Goal: Register for event/course

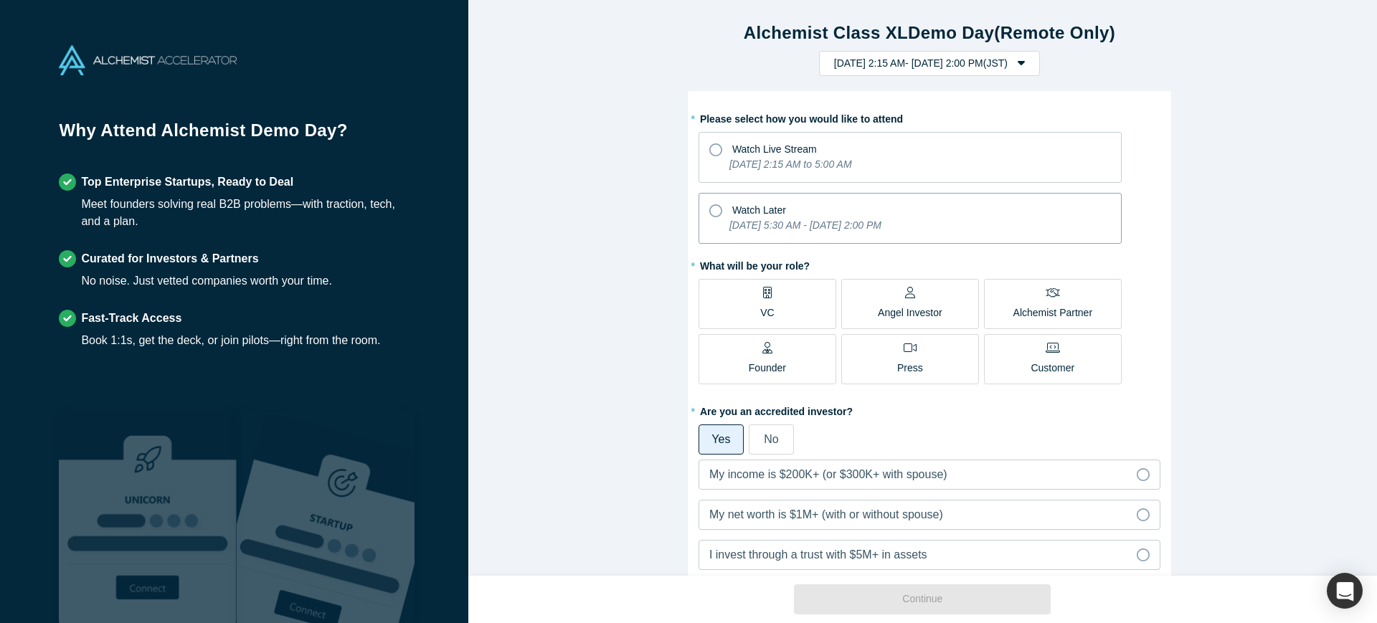
click at [731, 219] on icon "[DATE] 5:30 AM - [DATE] 2:00 PM" at bounding box center [805, 224] width 152 height 11
click at [0, 0] on input "Watch Later Wednesday, October 1, 2025 5:30 AM - Tuesday, October 7, 2025 2:00 …" at bounding box center [0, 0] width 0 height 0
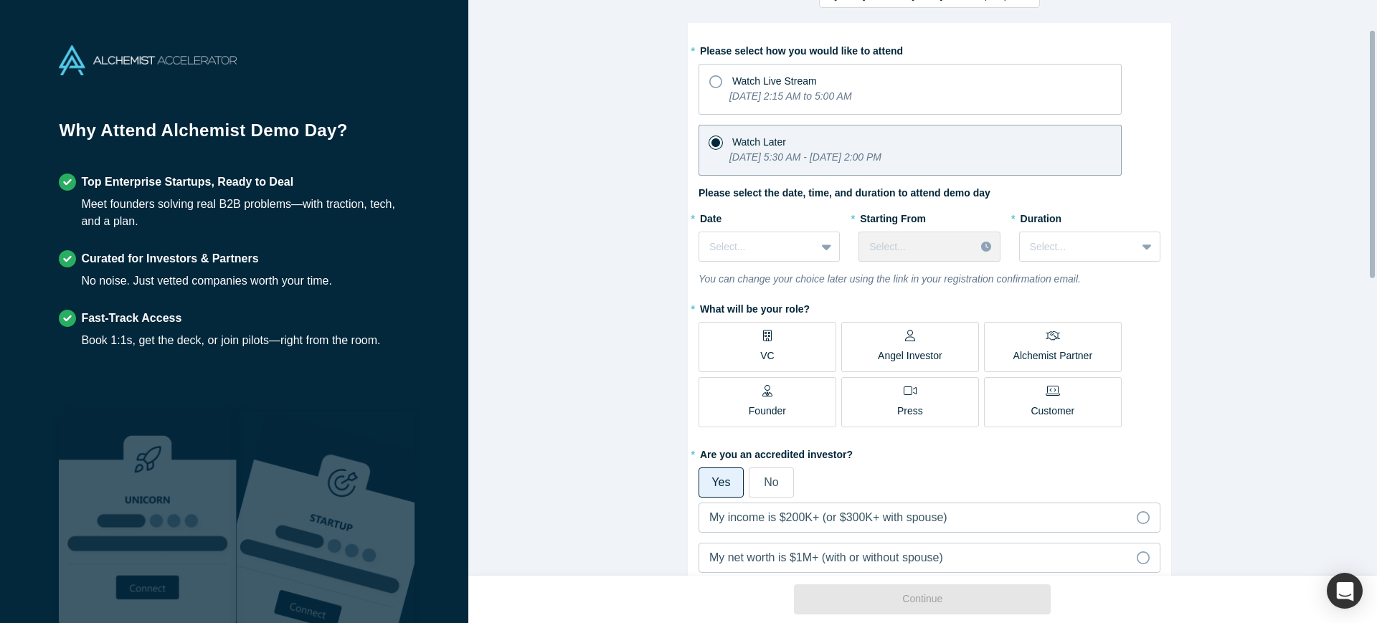
scroll to position [70, 0]
click at [731, 249] on div at bounding box center [757, 245] width 96 height 18
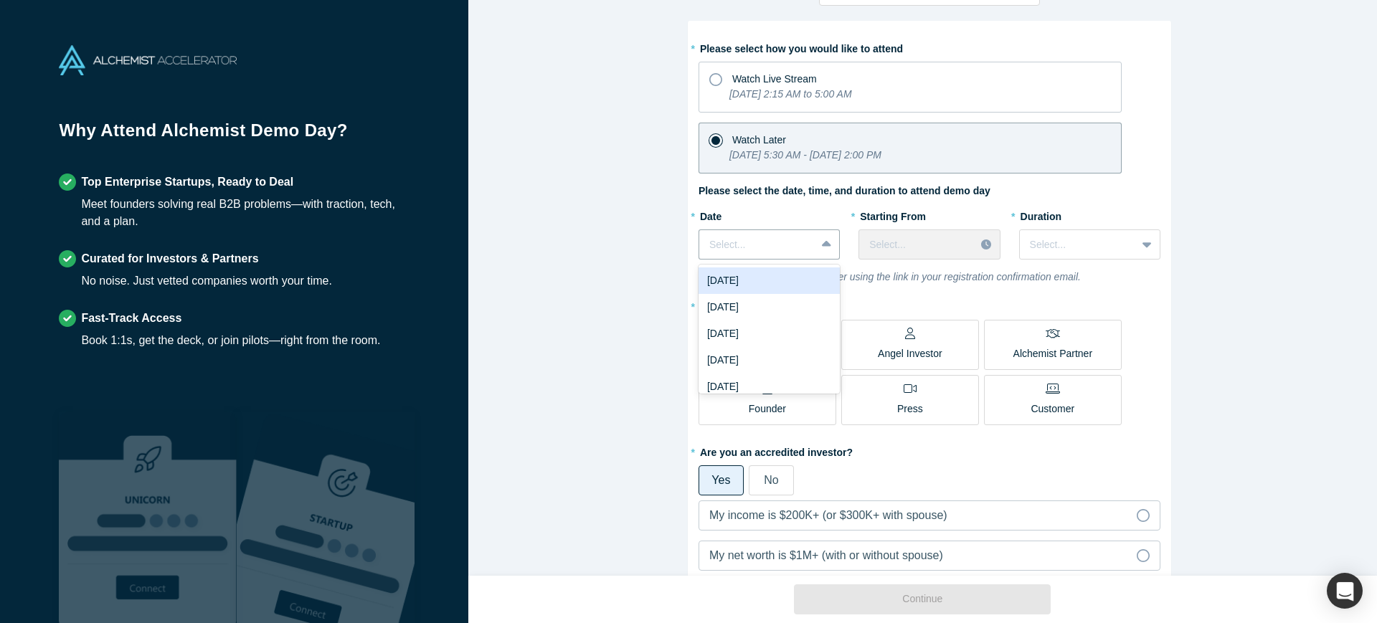
click at [772, 285] on div "[DATE]" at bounding box center [769, 280] width 141 height 27
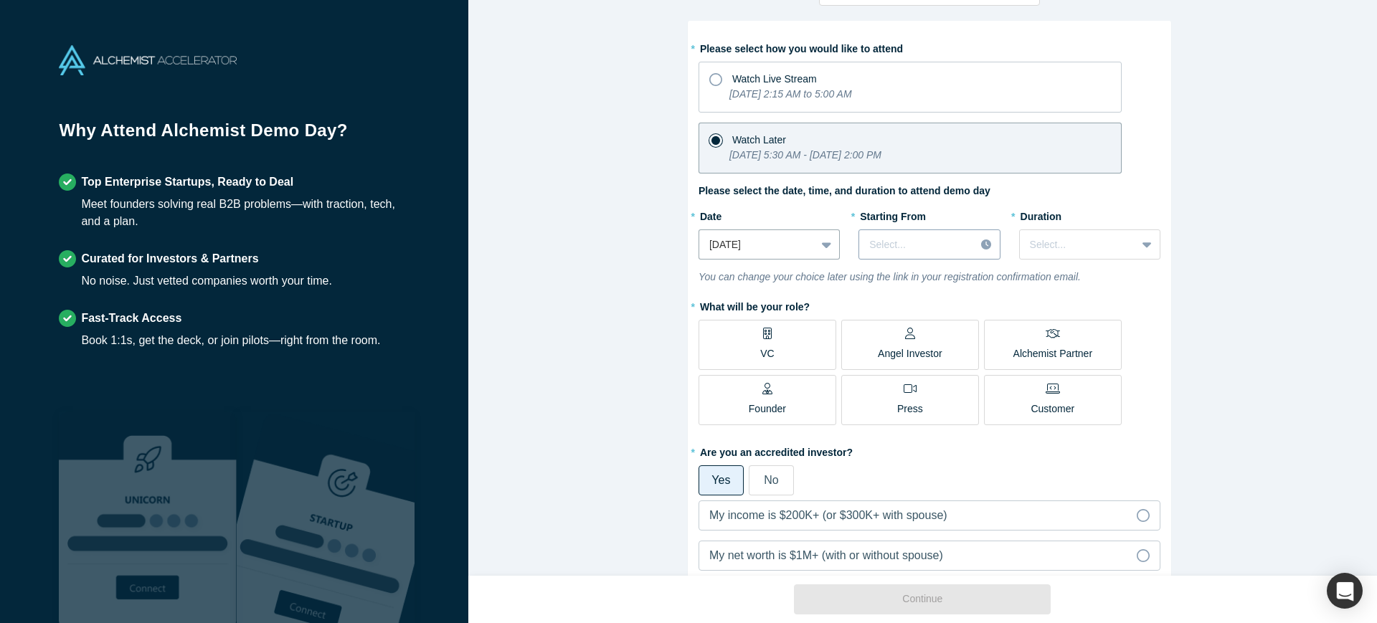
click at [892, 250] on div at bounding box center [916, 245] width 95 height 18
click at [911, 297] on div "9:00 AM (JST)" at bounding box center [928, 294] width 141 height 27
click at [1062, 231] on div "Select..." at bounding box center [1089, 244] width 141 height 30
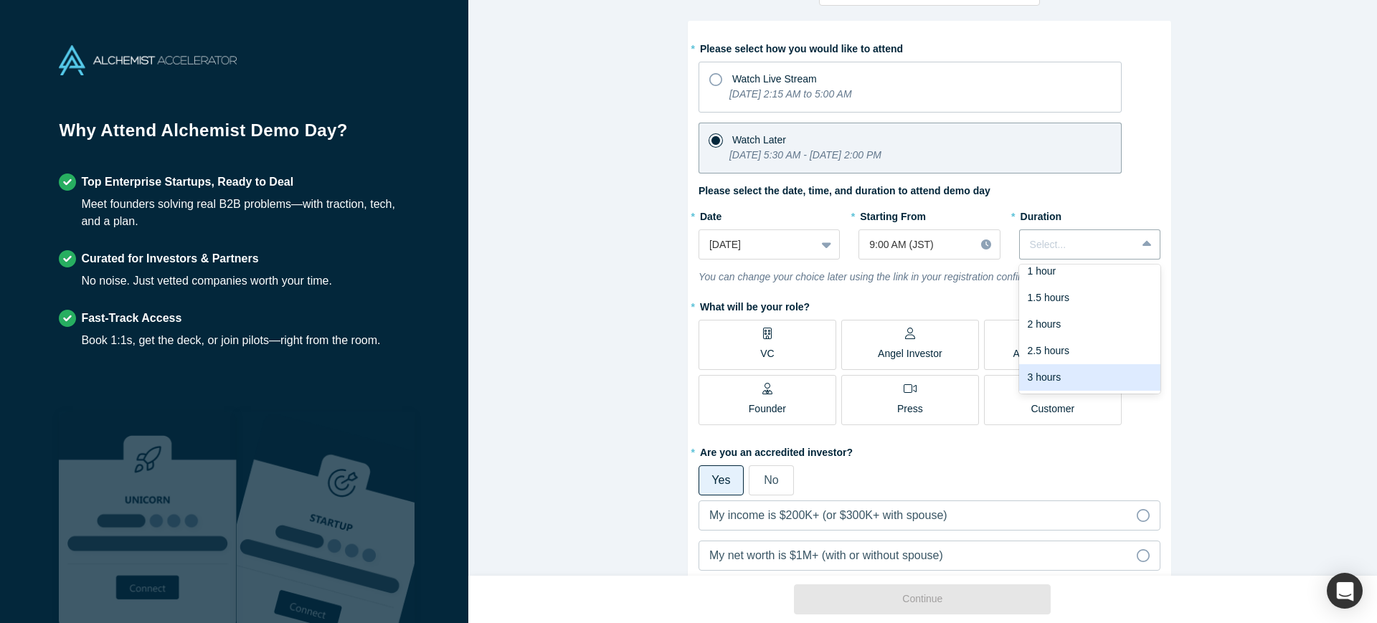
click at [1064, 368] on div "3 hours" at bounding box center [1089, 377] width 141 height 27
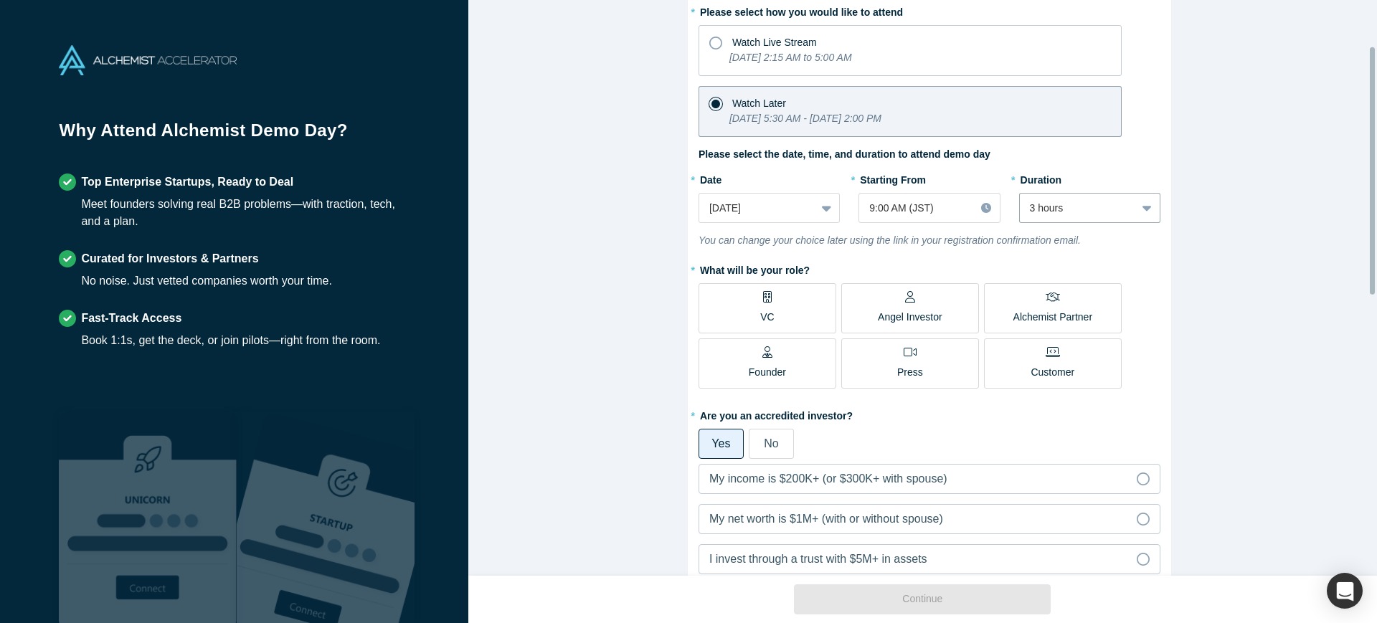
scroll to position [151, 0]
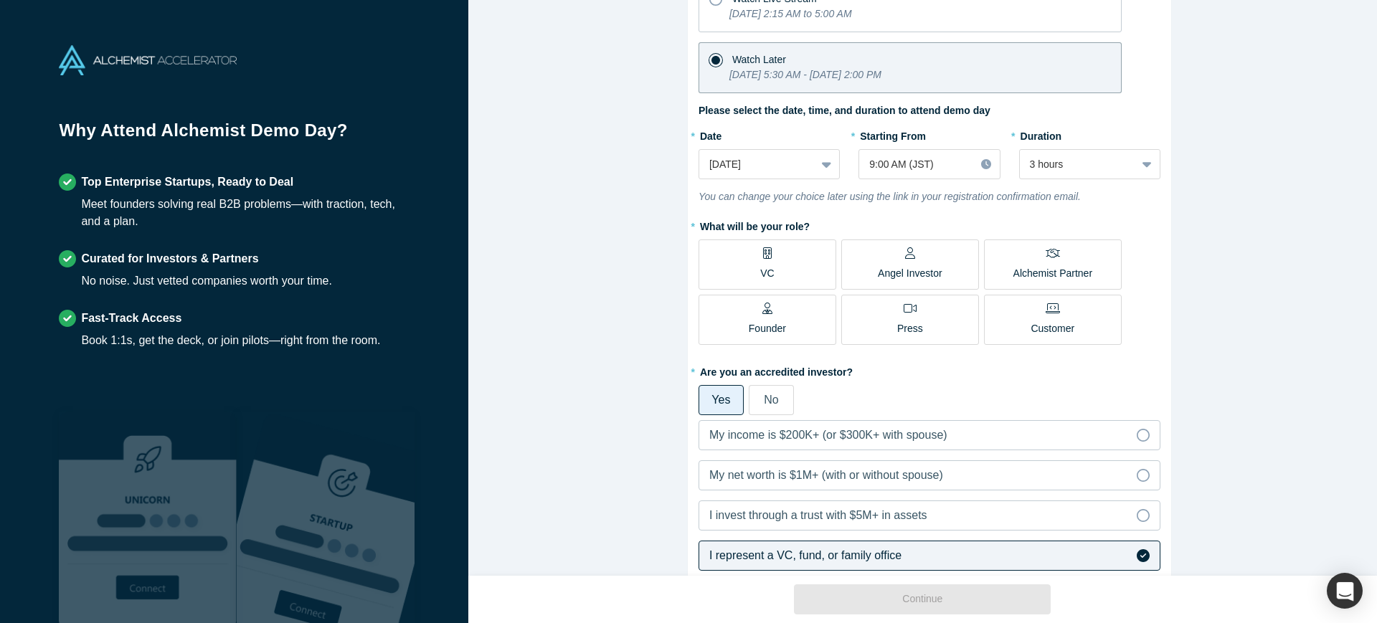
click at [762, 271] on p "VC" at bounding box center [767, 273] width 14 height 15
click at [0, 0] on input "VC" at bounding box center [0, 0] width 0 height 0
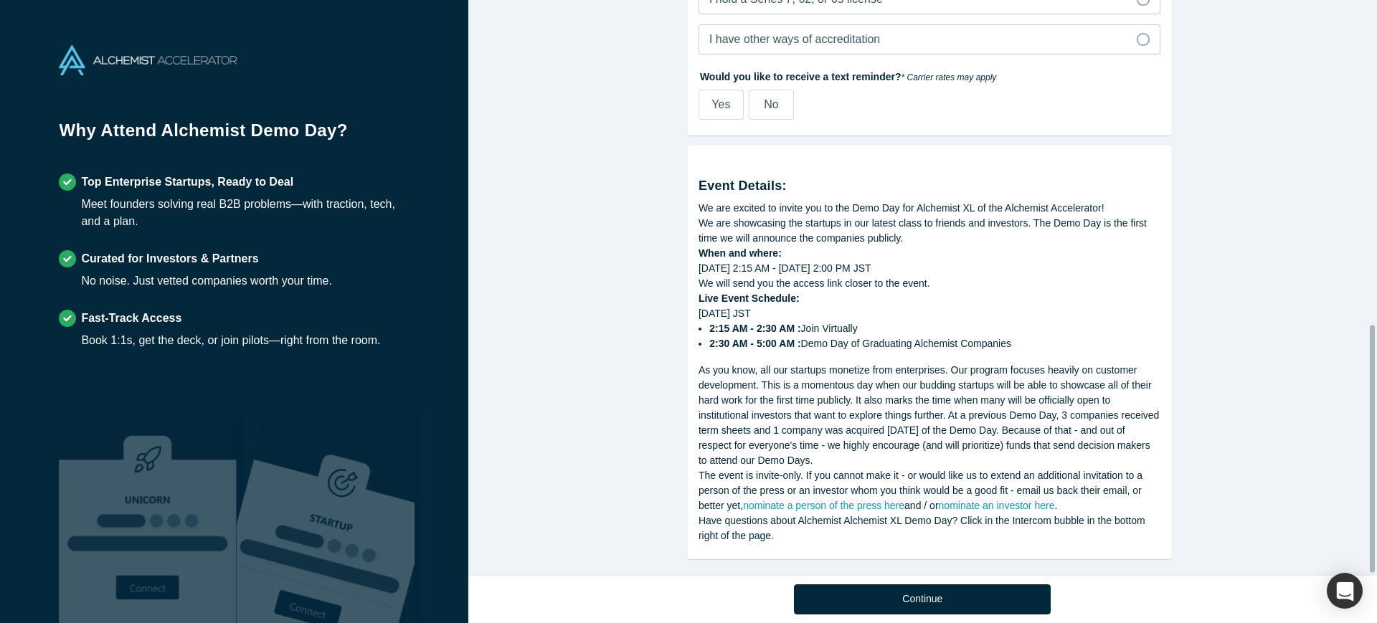
scroll to position [761, 0]
click at [880, 600] on button "Continue" at bounding box center [922, 599] width 257 height 30
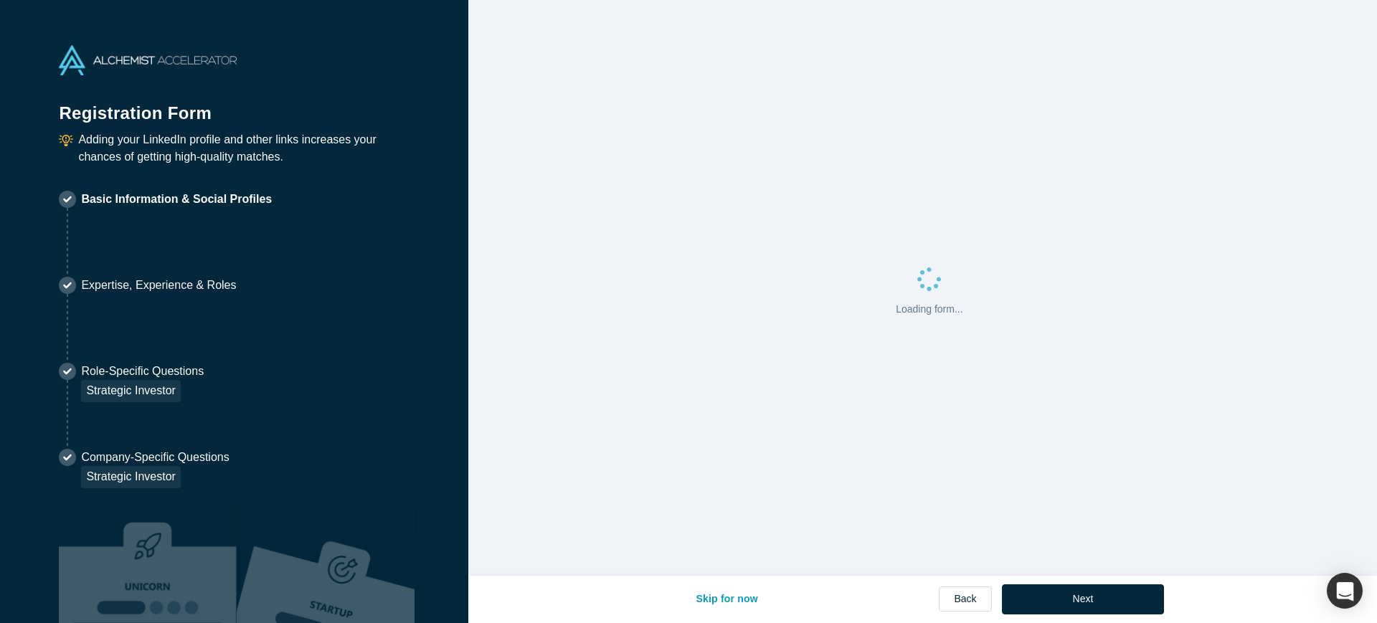
select select "US"
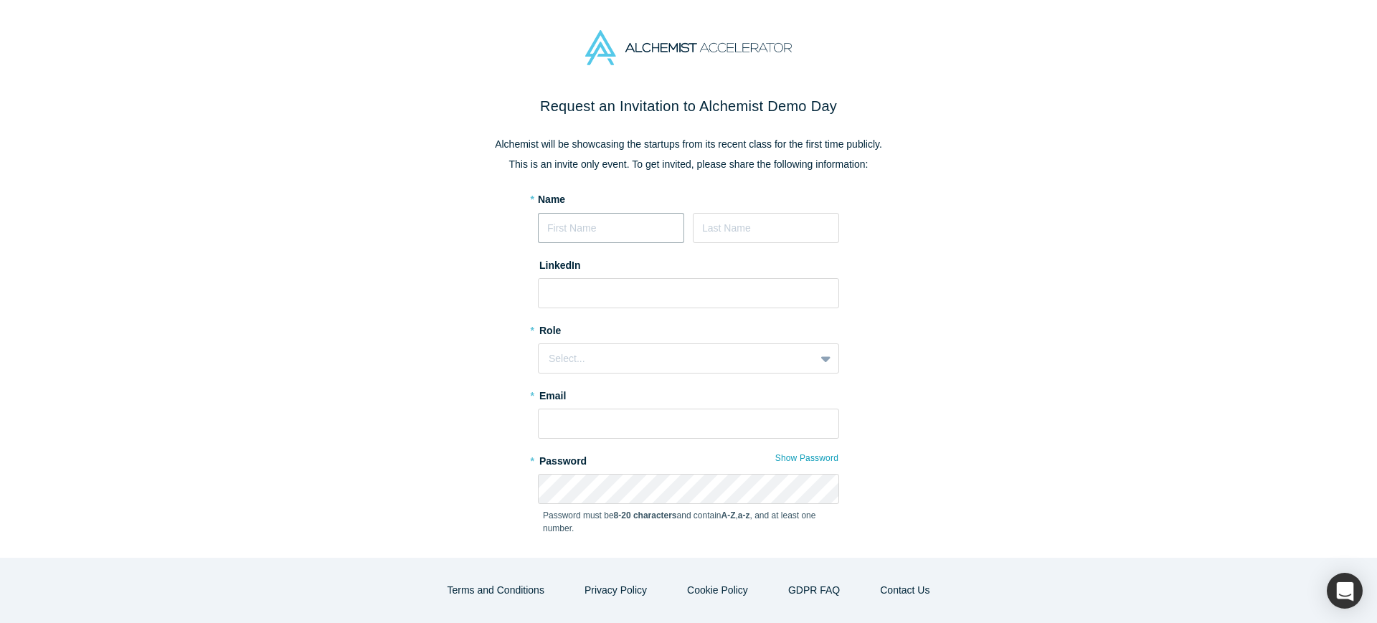
click at [601, 222] on input at bounding box center [611, 228] width 146 height 30
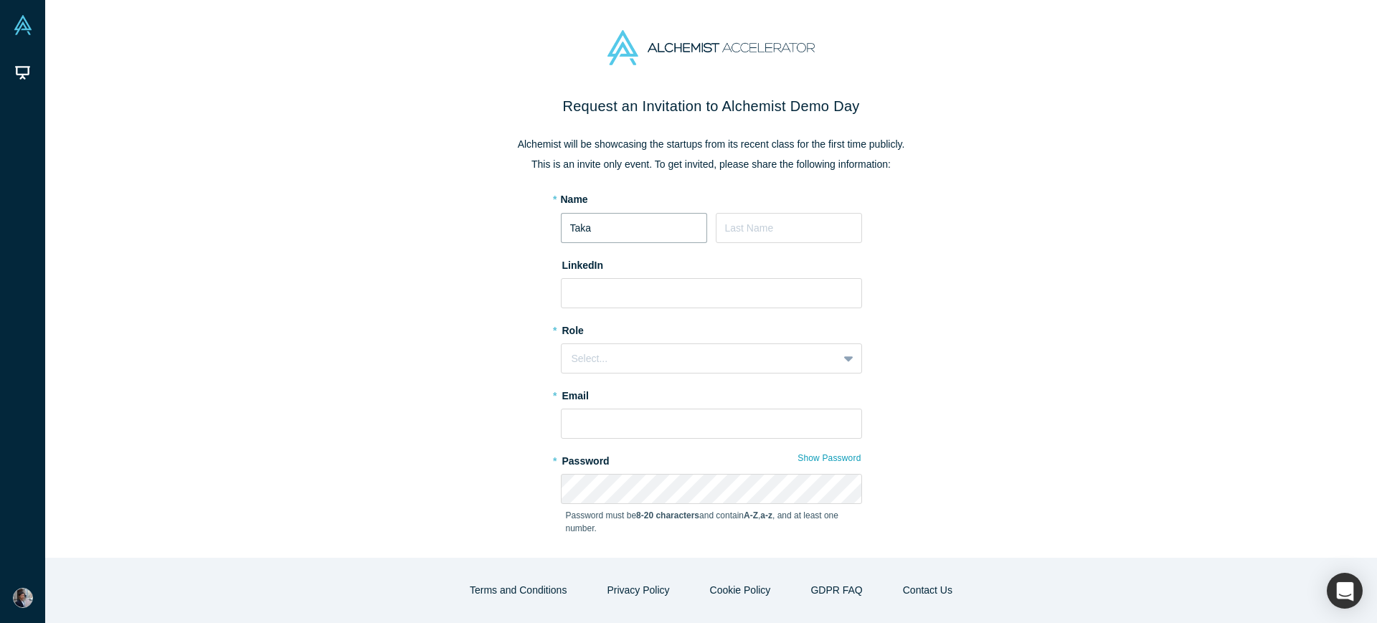
type input "Taka"
type input "Kubo"
click at [683, 367] on div "Select..." at bounding box center [711, 359] width 301 height 30
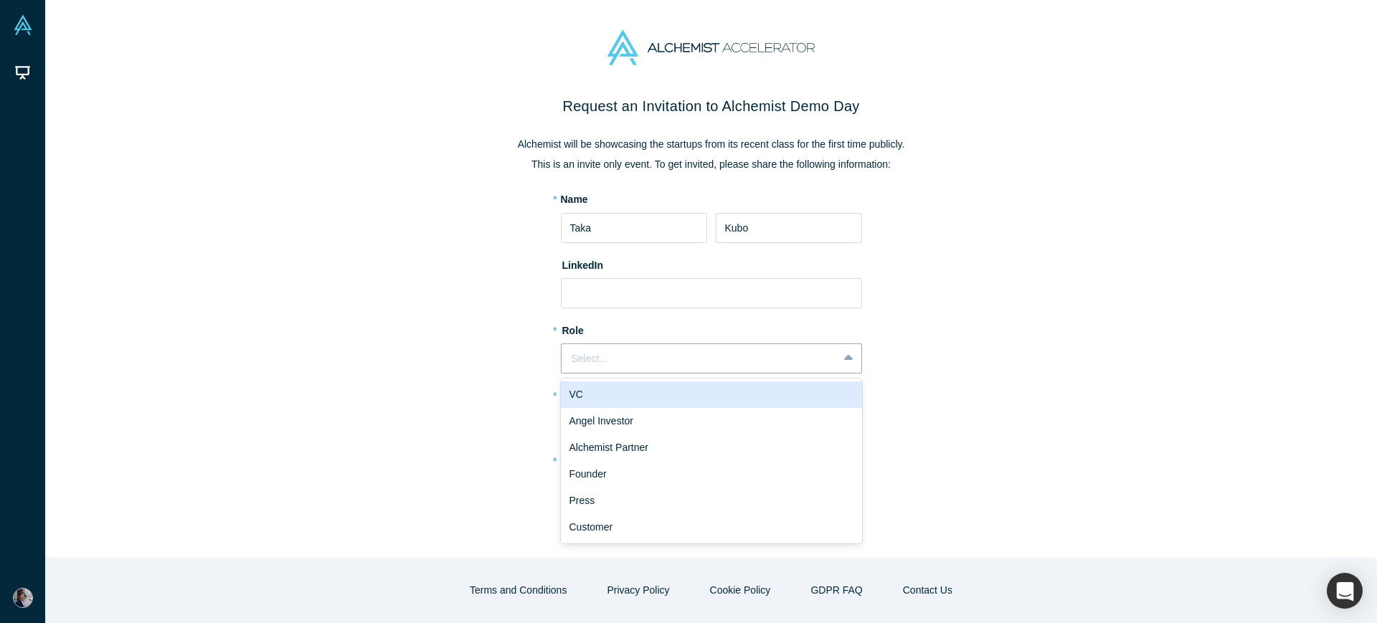
click at [670, 407] on div "VC" at bounding box center [711, 395] width 301 height 27
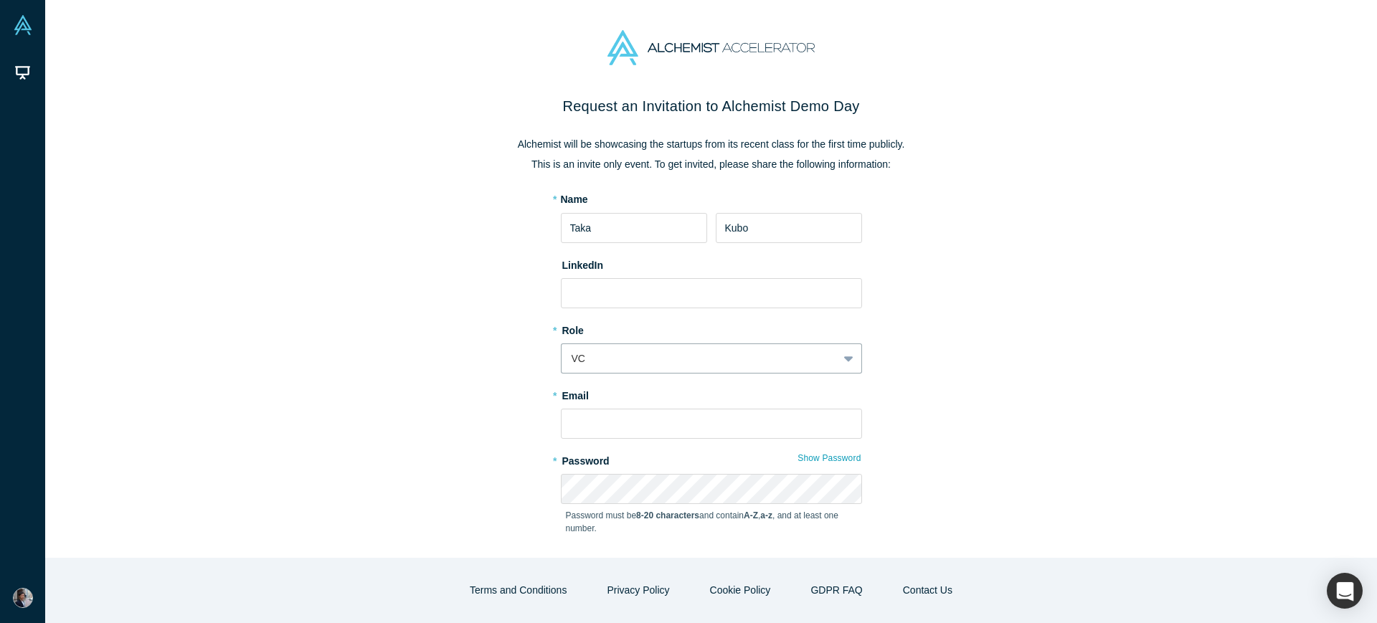
click at [671, 439] on form "* Name Taka Kubo LinkedIn * Role option VC, selected. VC * Email * Password Sho…" at bounding box center [711, 388] width 301 height 393
click at [650, 431] on input "text" at bounding box center [711, 424] width 301 height 30
type input "takahiro_kubo@yuimedi.com"
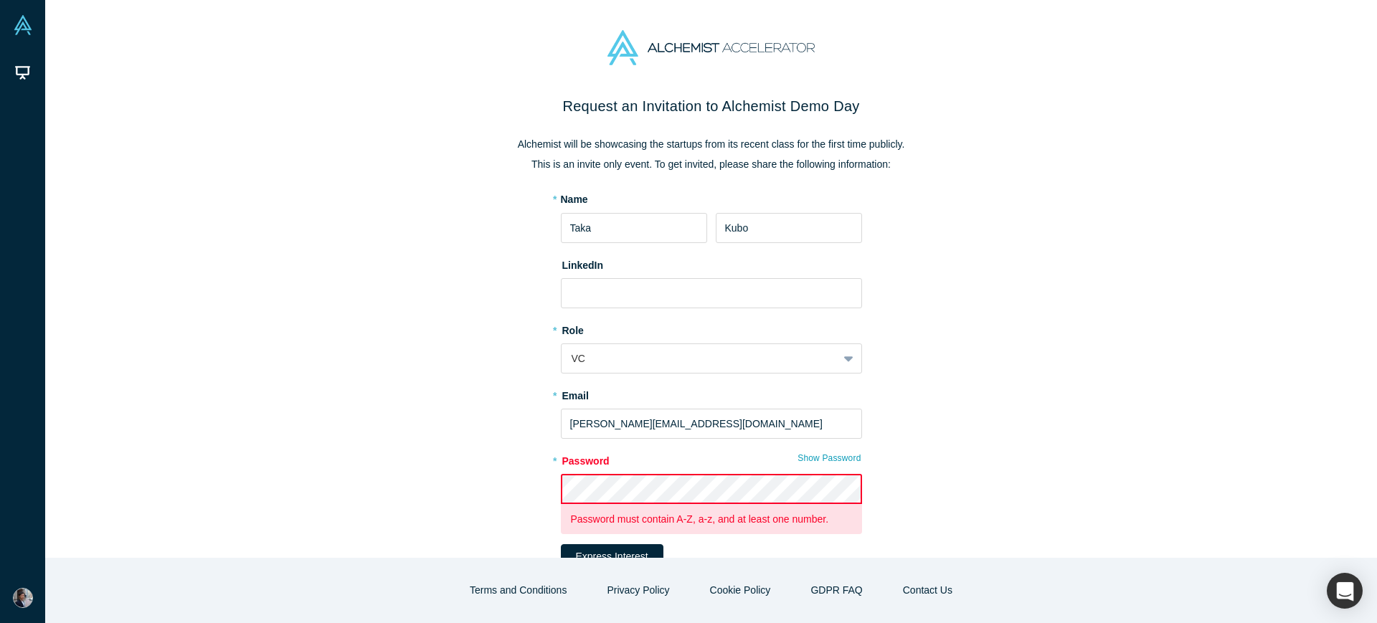
click at [435, 480] on div "Request an Invitation to Alchemist Demo Day Alchemist will be showcasing the st…" at bounding box center [711, 357] width 602 height 524
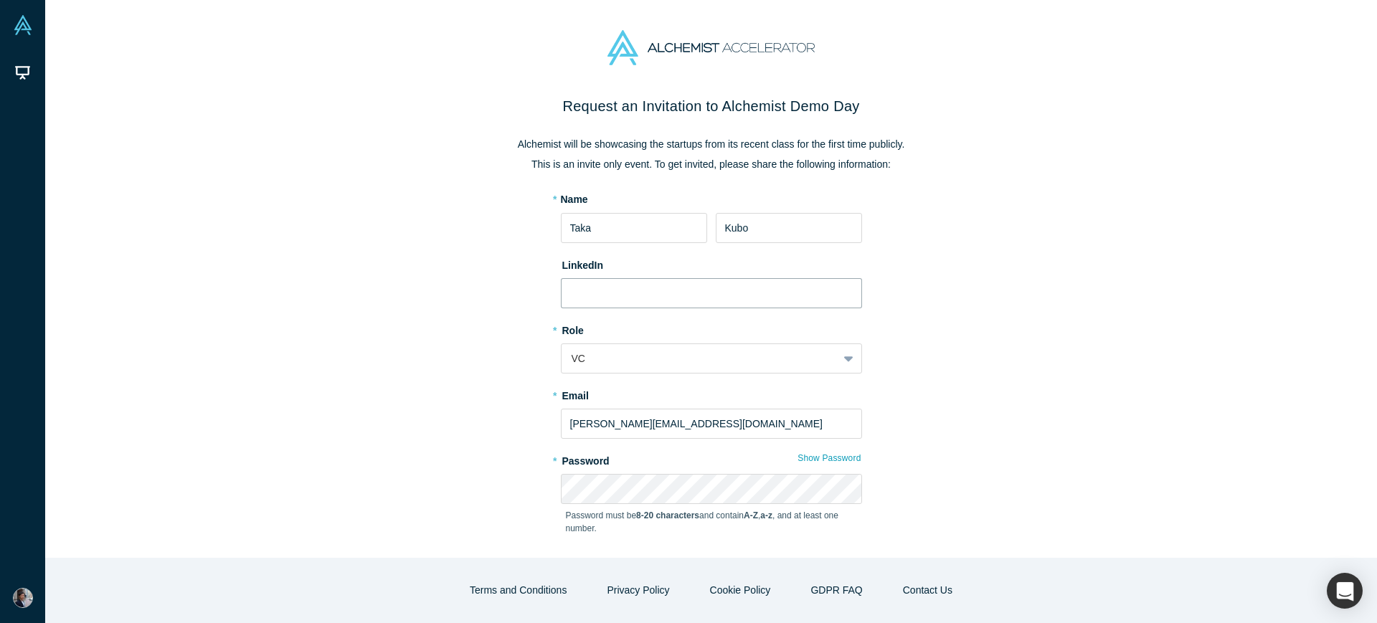
click at [602, 302] on input at bounding box center [711, 293] width 301 height 30
paste input "https://www.linkedin.com/in/takahirokubo/"
type input "https://www.linkedin.com/in/takahirokubo/"
click at [481, 343] on div "Request an Invitation to Alchemist Demo Day Alchemist will be showcasing the st…" at bounding box center [711, 365] width 602 height 540
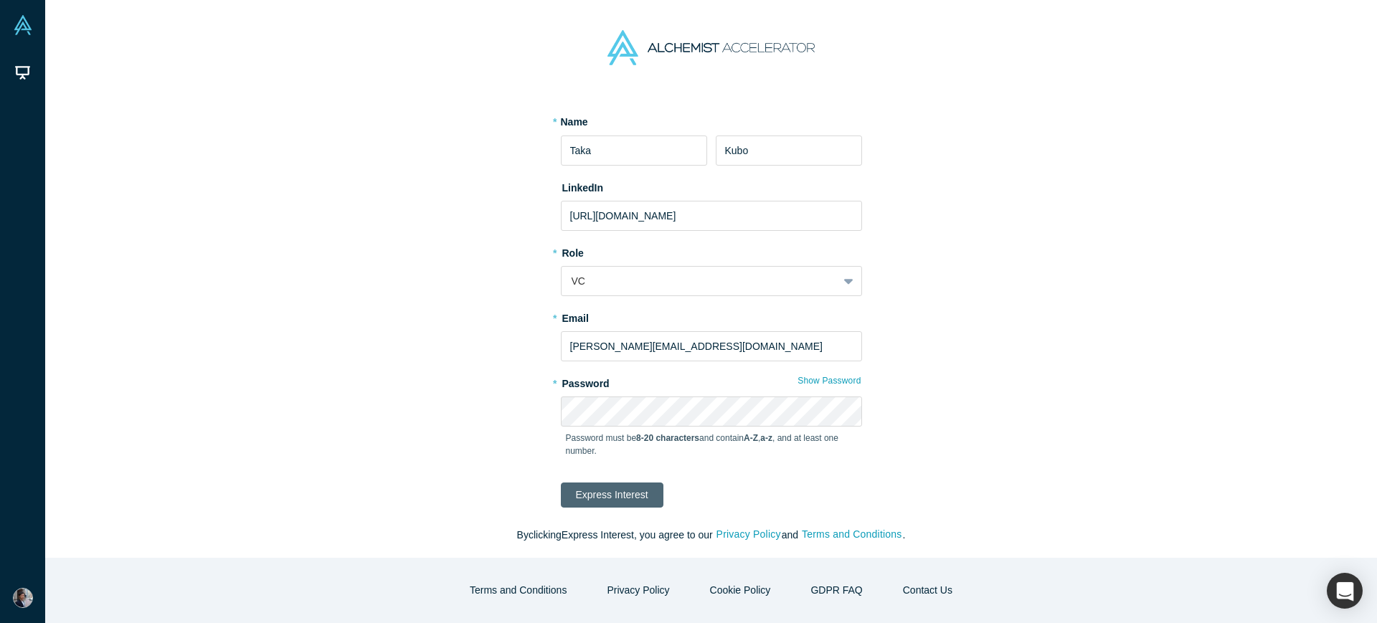
click at [592, 488] on button "Express Interest" at bounding box center [612, 495] width 103 height 25
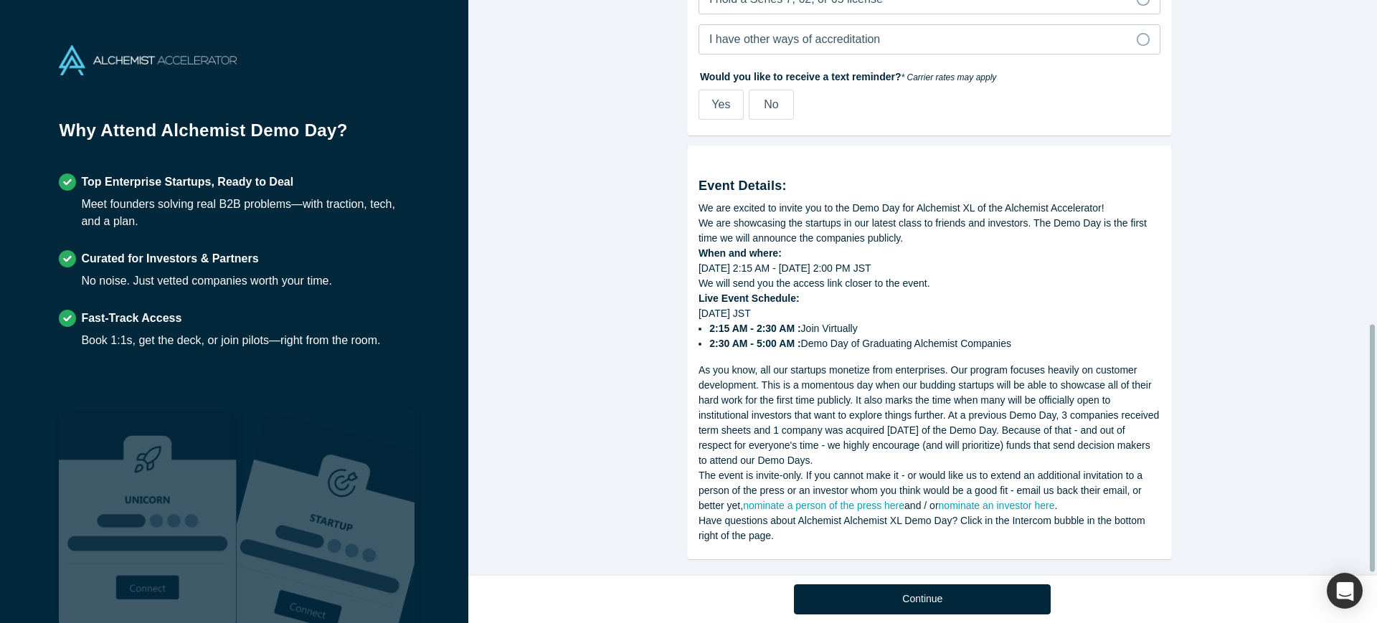
scroll to position [761, 0]
click at [901, 600] on button "Continue" at bounding box center [922, 599] width 257 height 30
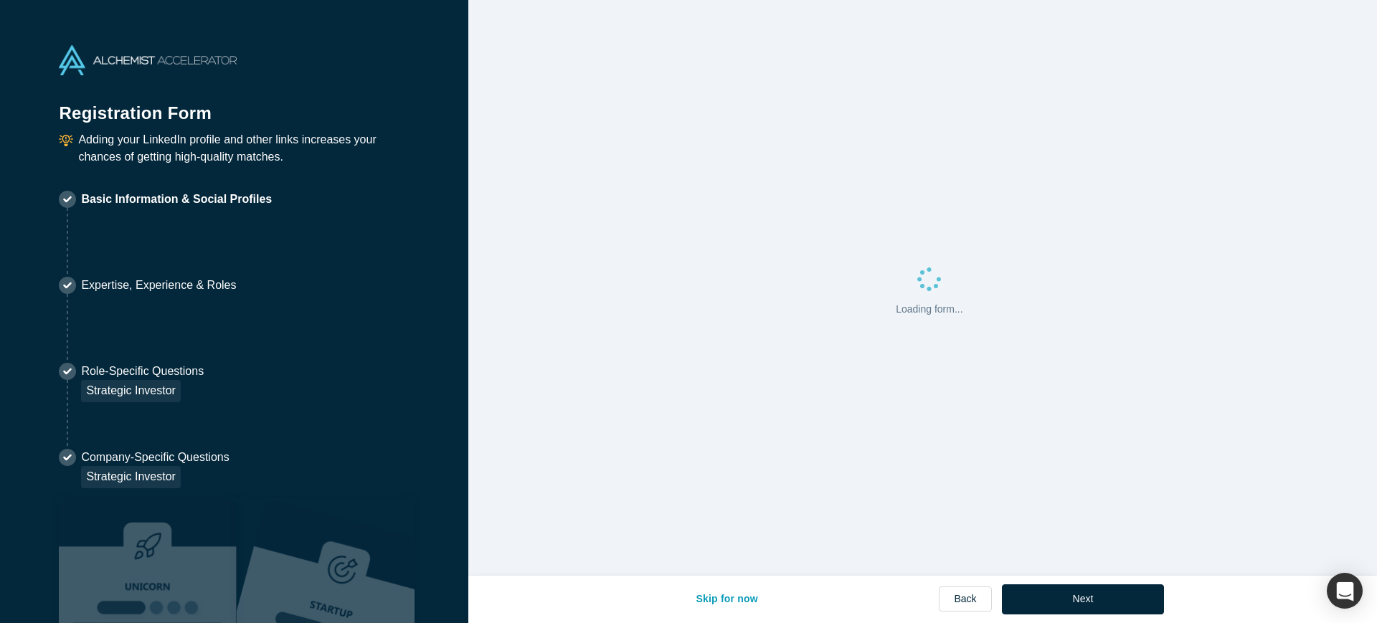
select select "US"
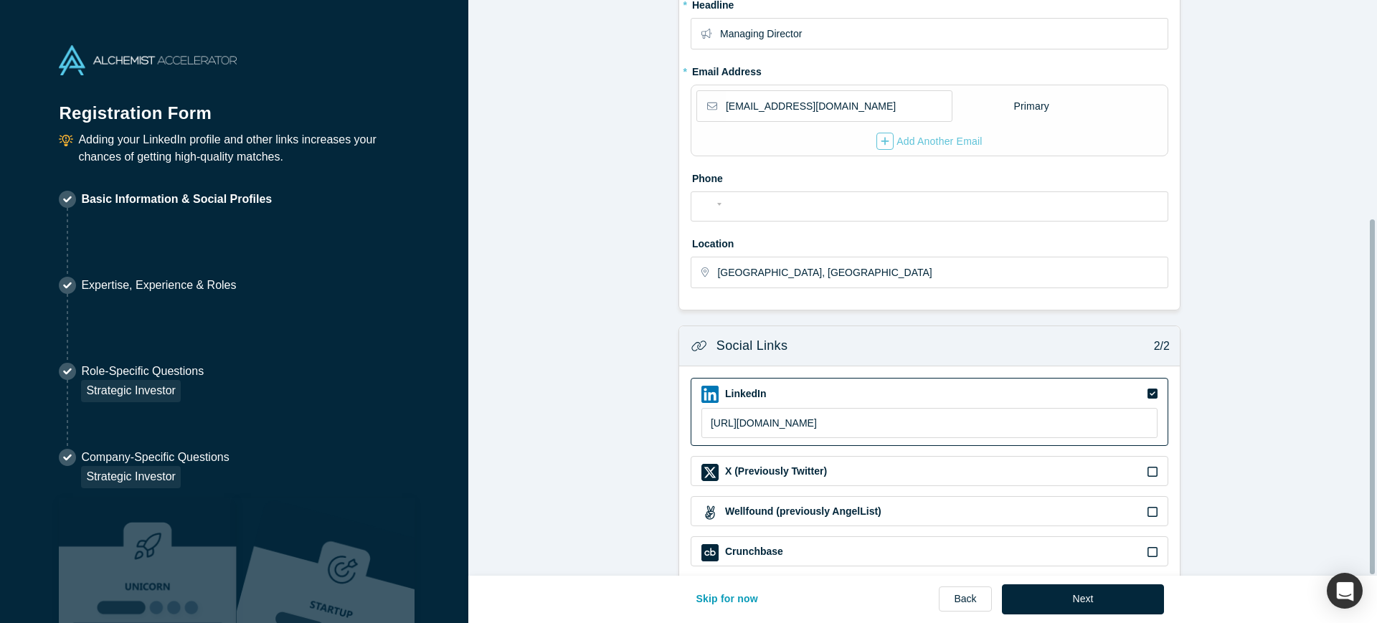
scroll to position [355, 0]
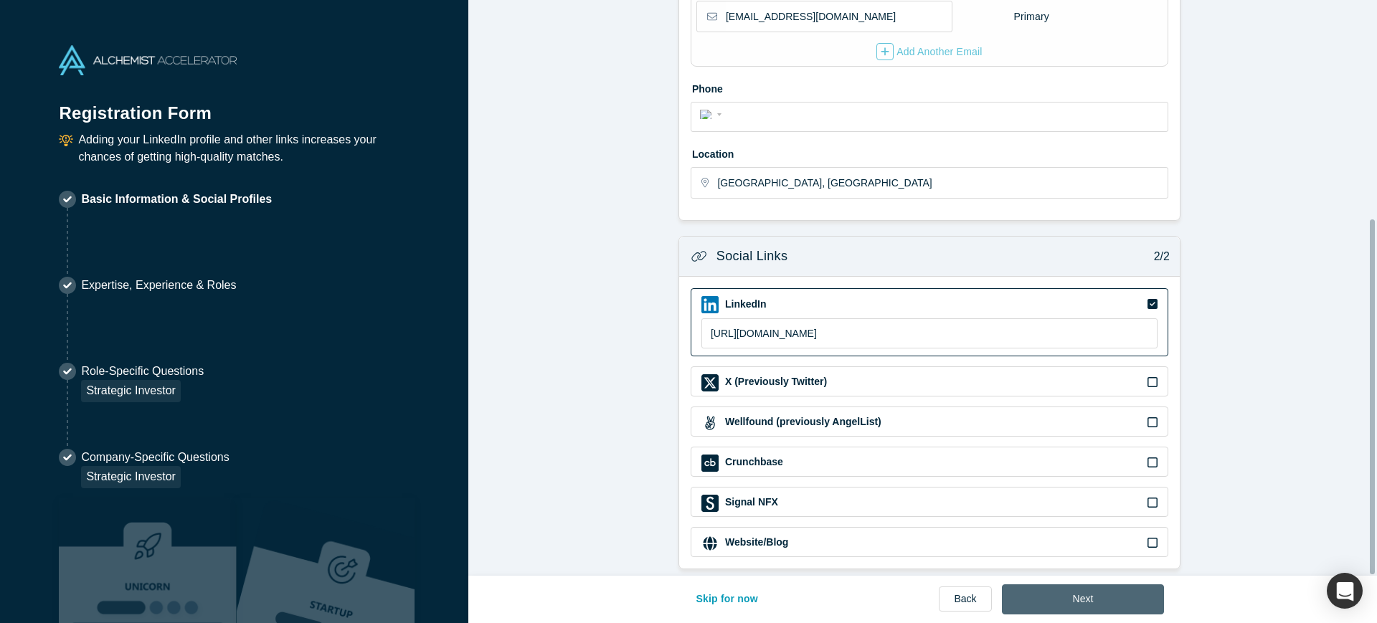
click at [1097, 598] on button "Next" at bounding box center [1083, 599] width 163 height 30
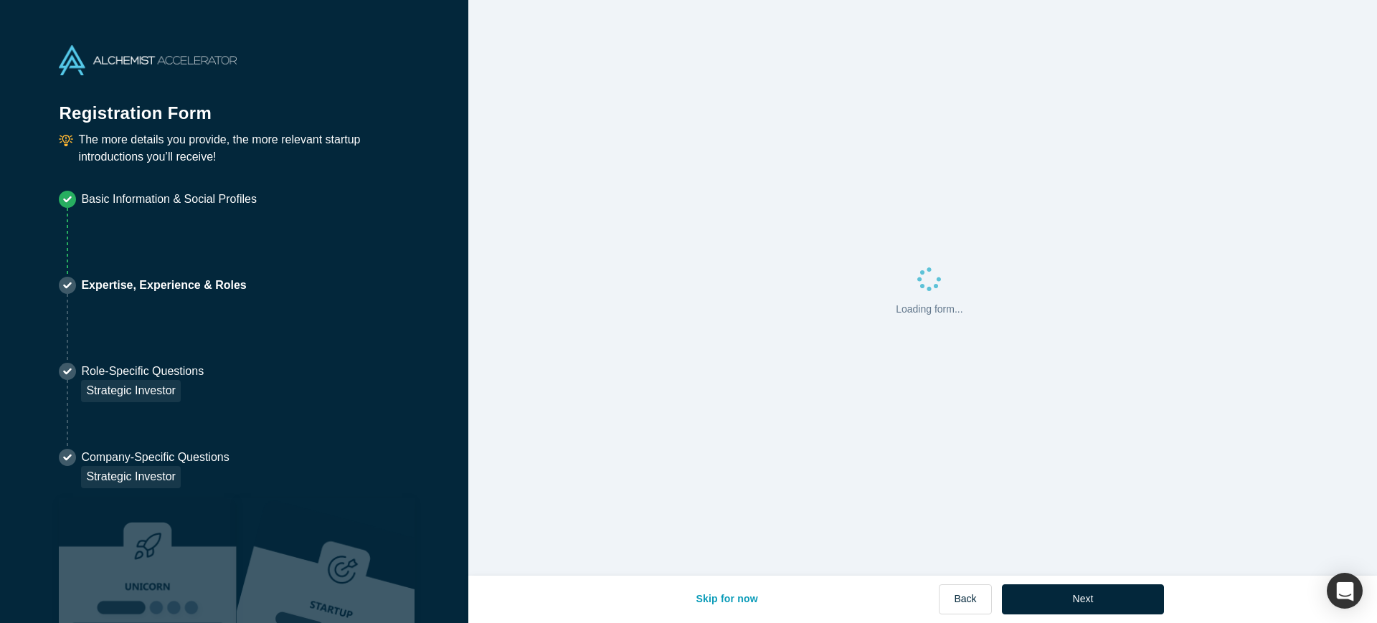
scroll to position [0, 0]
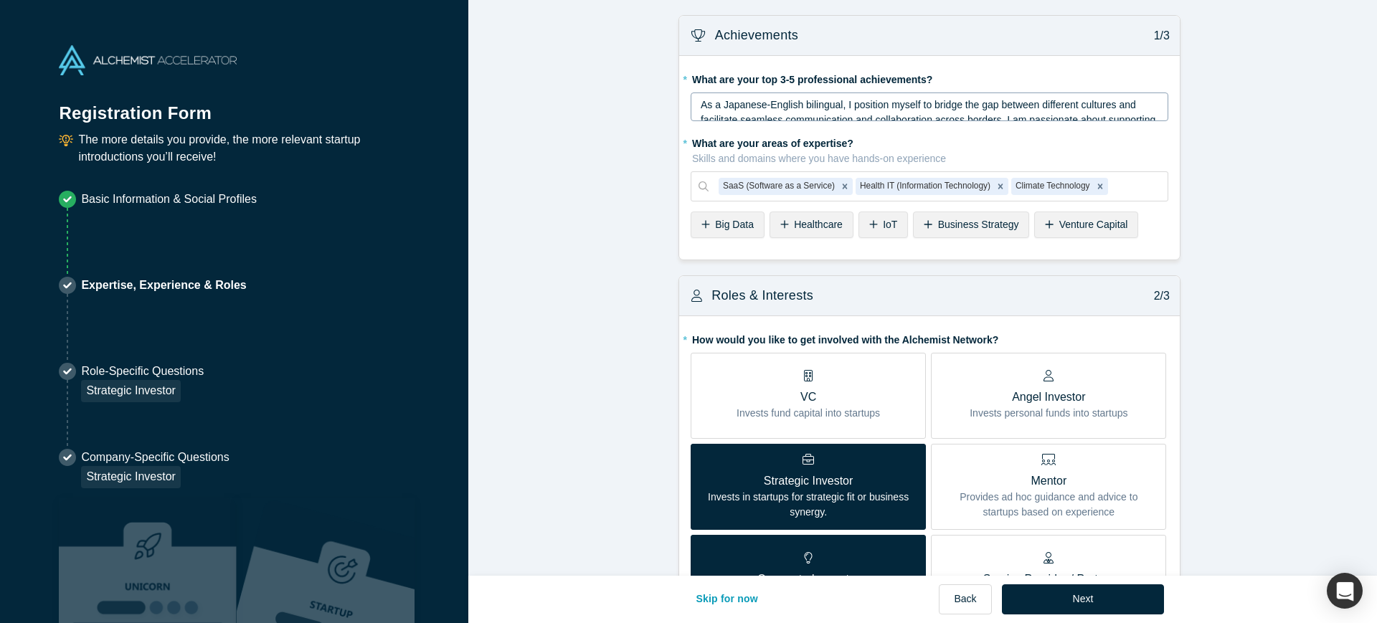
click at [754, 110] on span "As a Japanese-English bilingual, I position myself to bridge the gap between di…" at bounding box center [930, 127] width 458 height 57
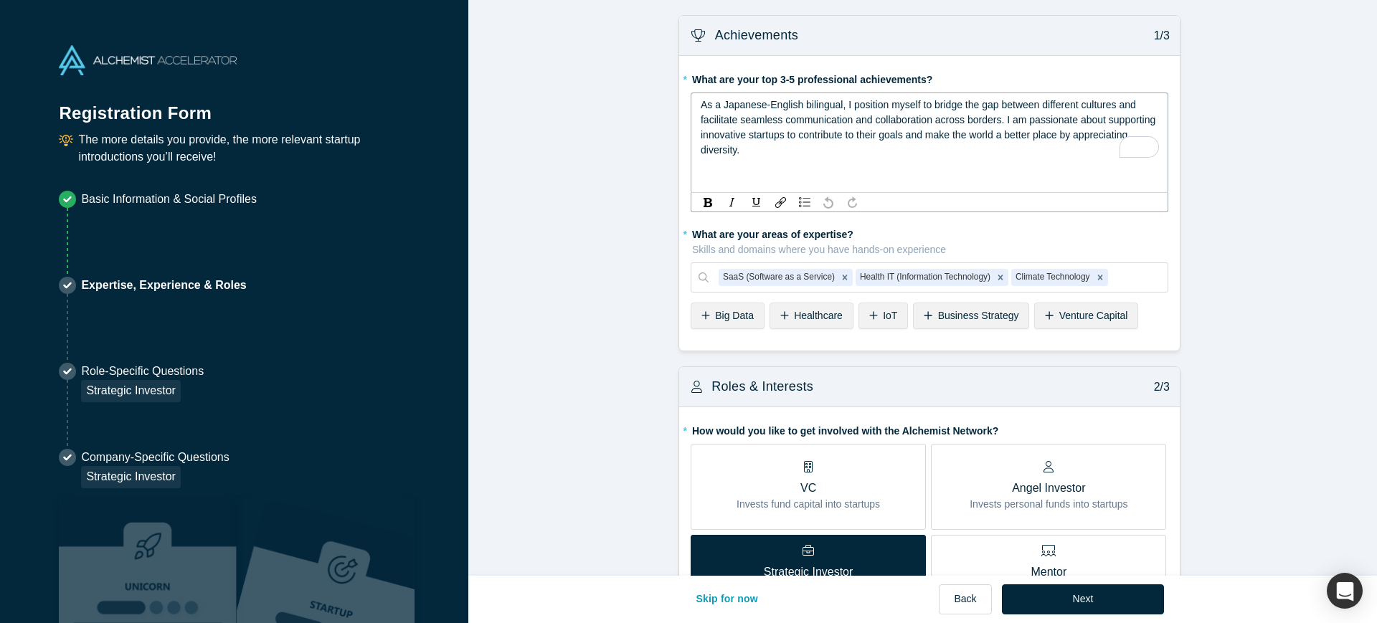
click at [803, 149] on div "As a Japanese-English bilingual, I position myself to bridge the gap between di…" at bounding box center [930, 128] width 458 height 60
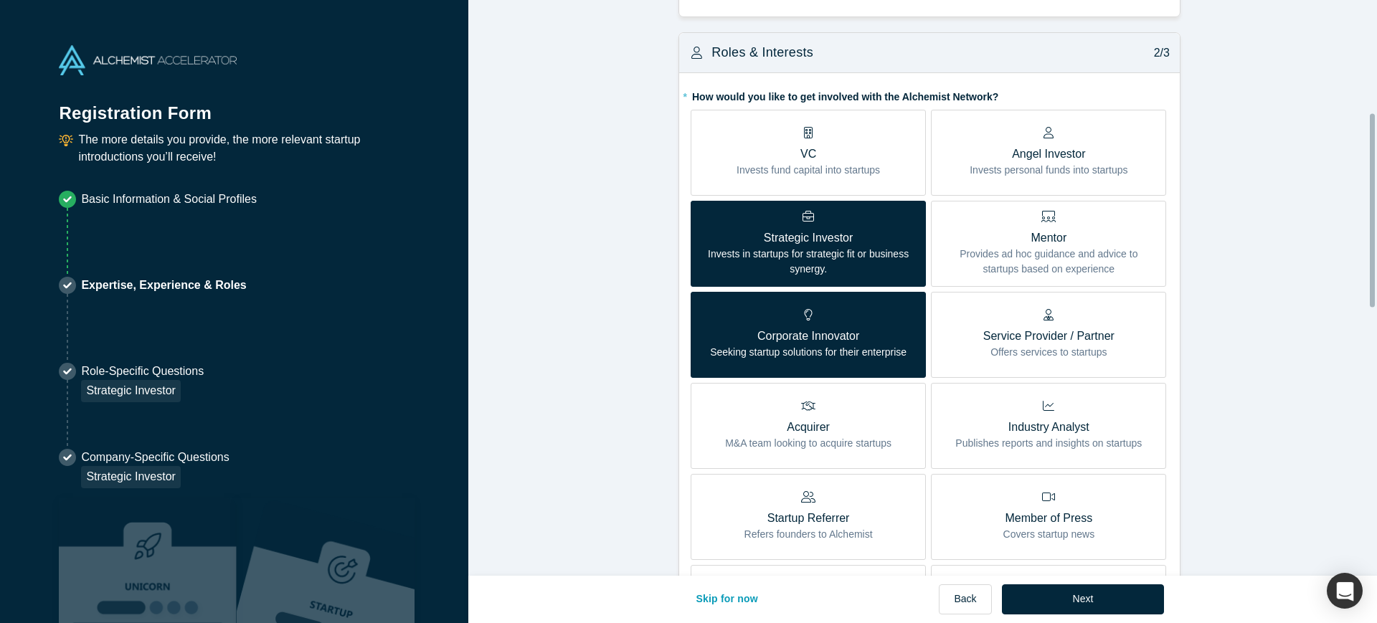
scroll to position [808, 0]
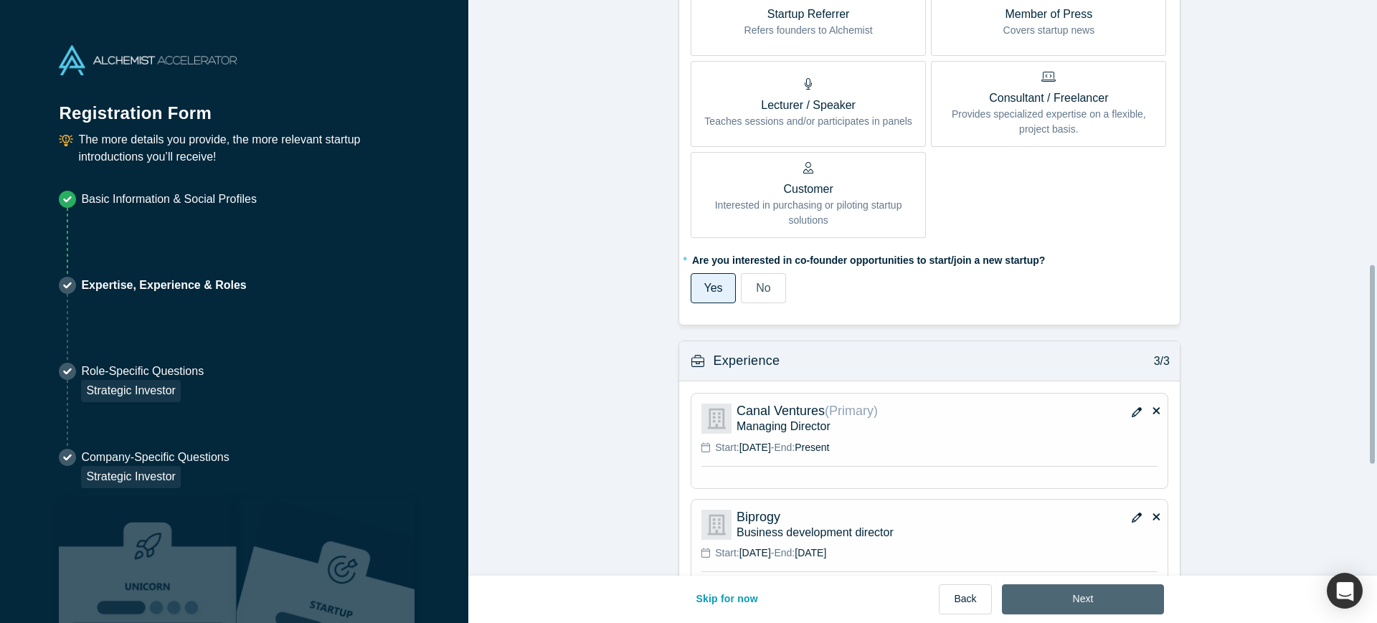
click at [1130, 608] on button "Next" at bounding box center [1083, 599] width 163 height 30
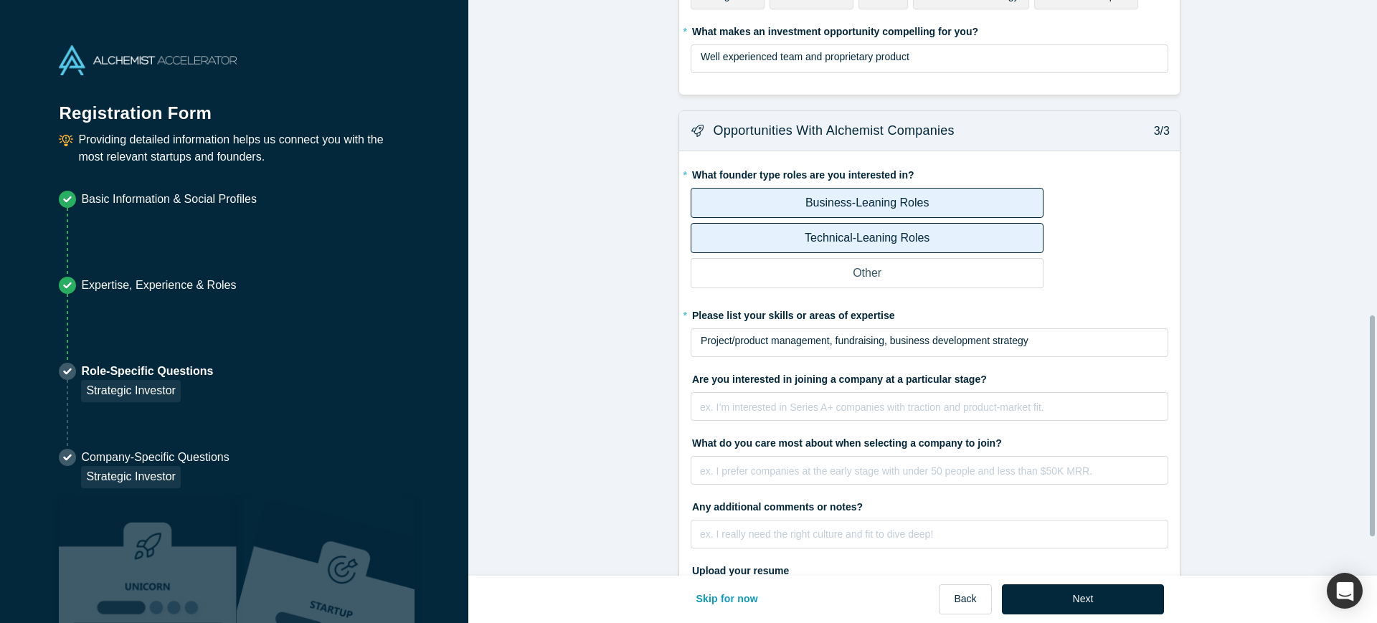
scroll to position [893, 0]
